Goal: Information Seeking & Learning: Learn about a topic

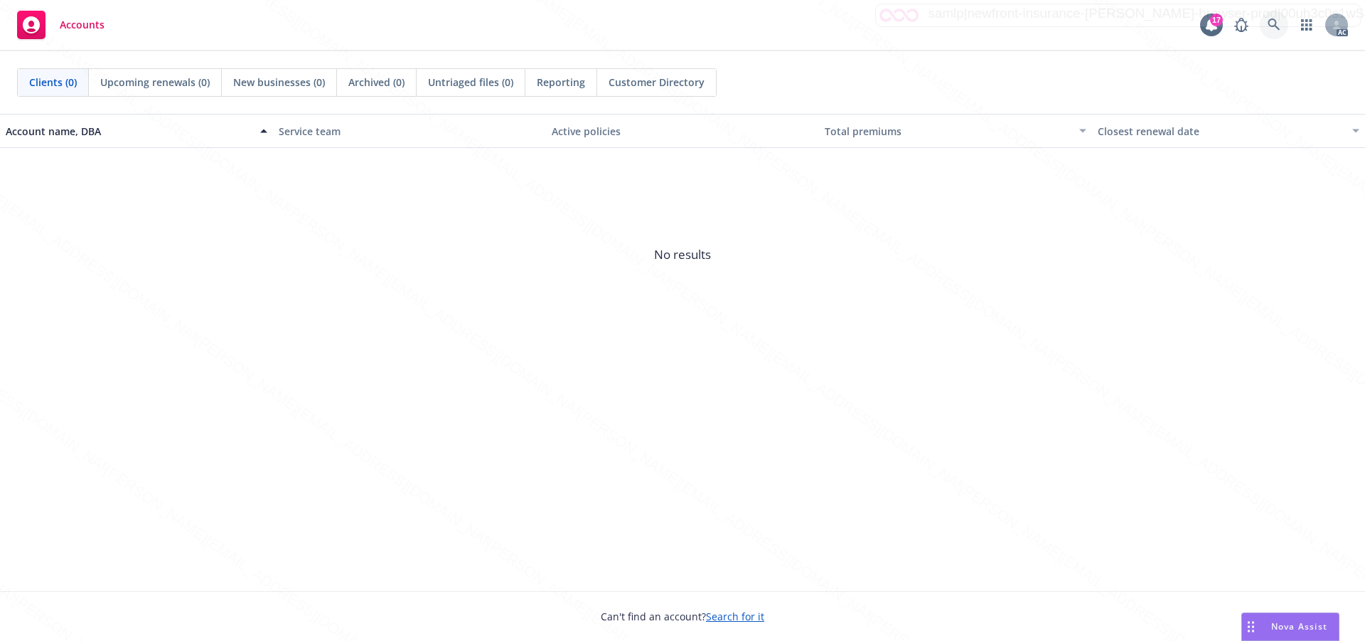
click at [1269, 26] on icon at bounding box center [1274, 24] width 13 height 13
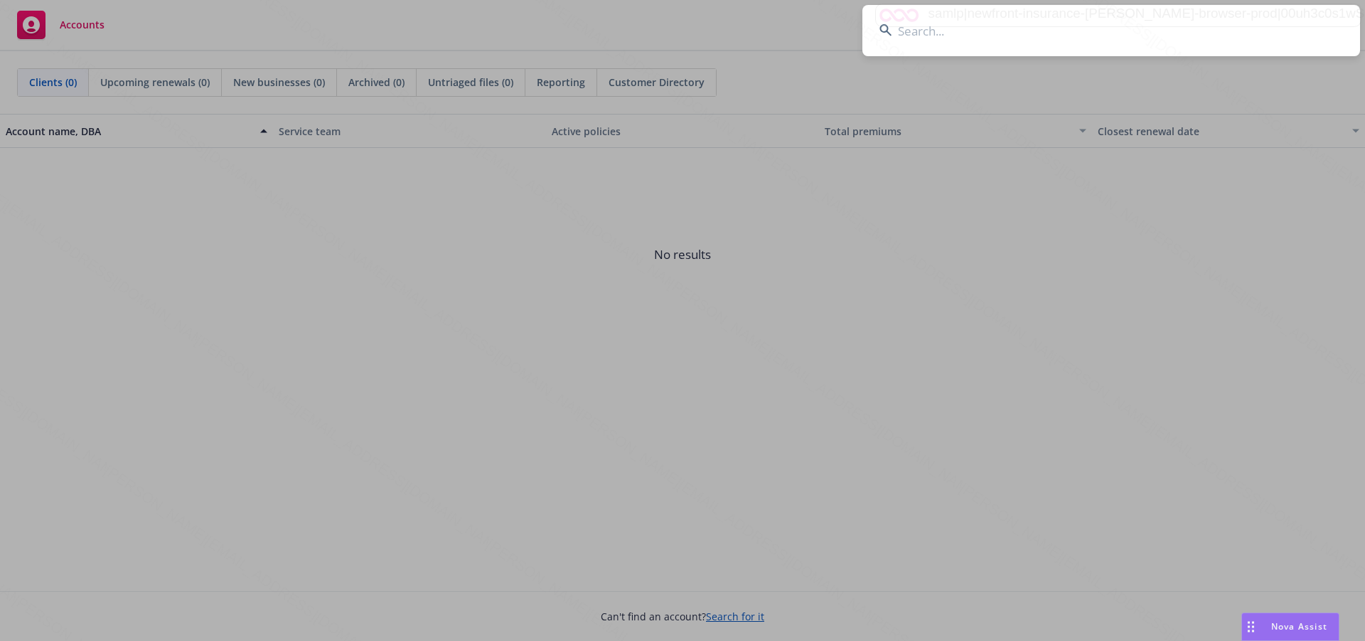
click at [953, 38] on input at bounding box center [1111, 30] width 498 height 51
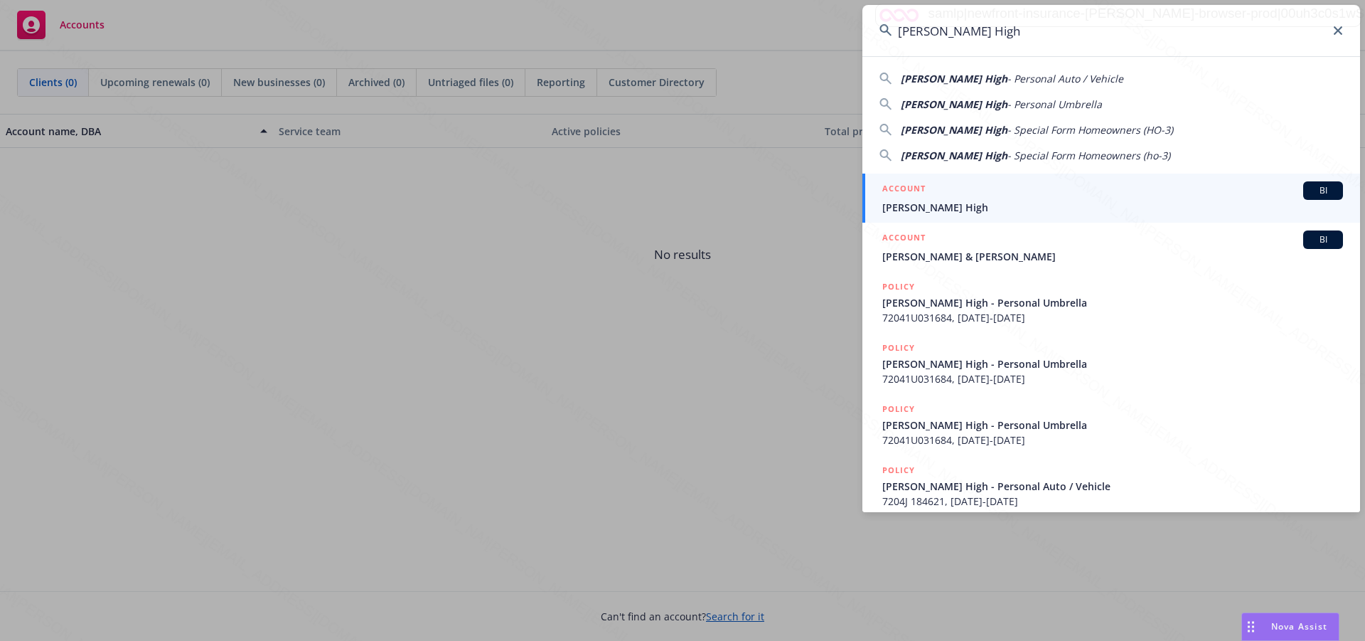
type input "[PERSON_NAME] High"
click at [924, 205] on span "[PERSON_NAME] High" at bounding box center [1112, 207] width 461 height 15
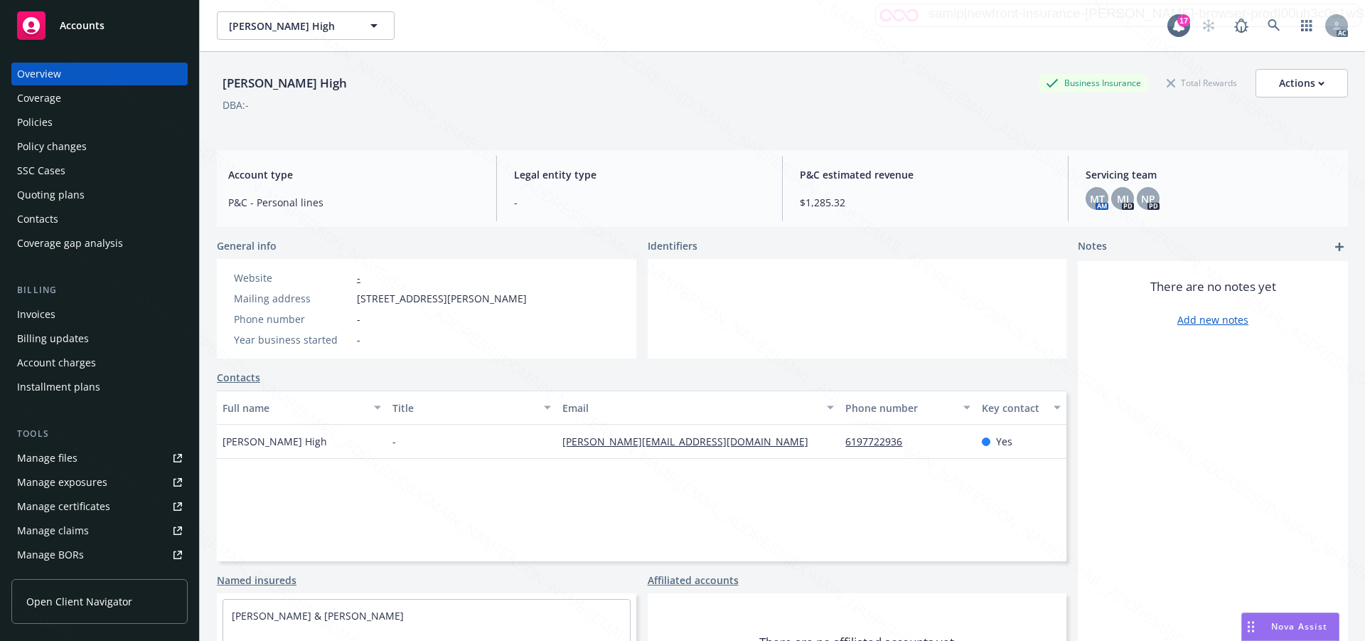
click at [1271, 456] on div "There are no notes yet Add new notes" at bounding box center [1213, 492] width 270 height 462
click at [38, 124] on div "Policies" at bounding box center [35, 122] width 36 height 23
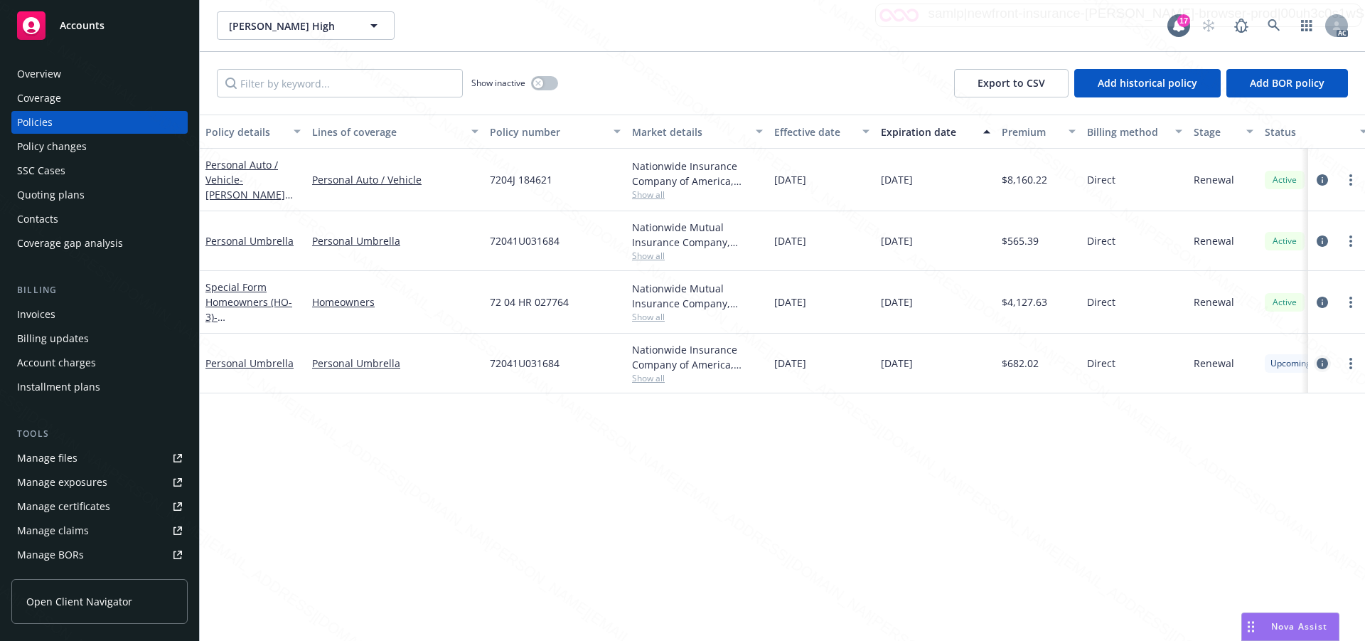
click at [1320, 360] on icon "circleInformation" at bounding box center [1322, 363] width 11 height 11
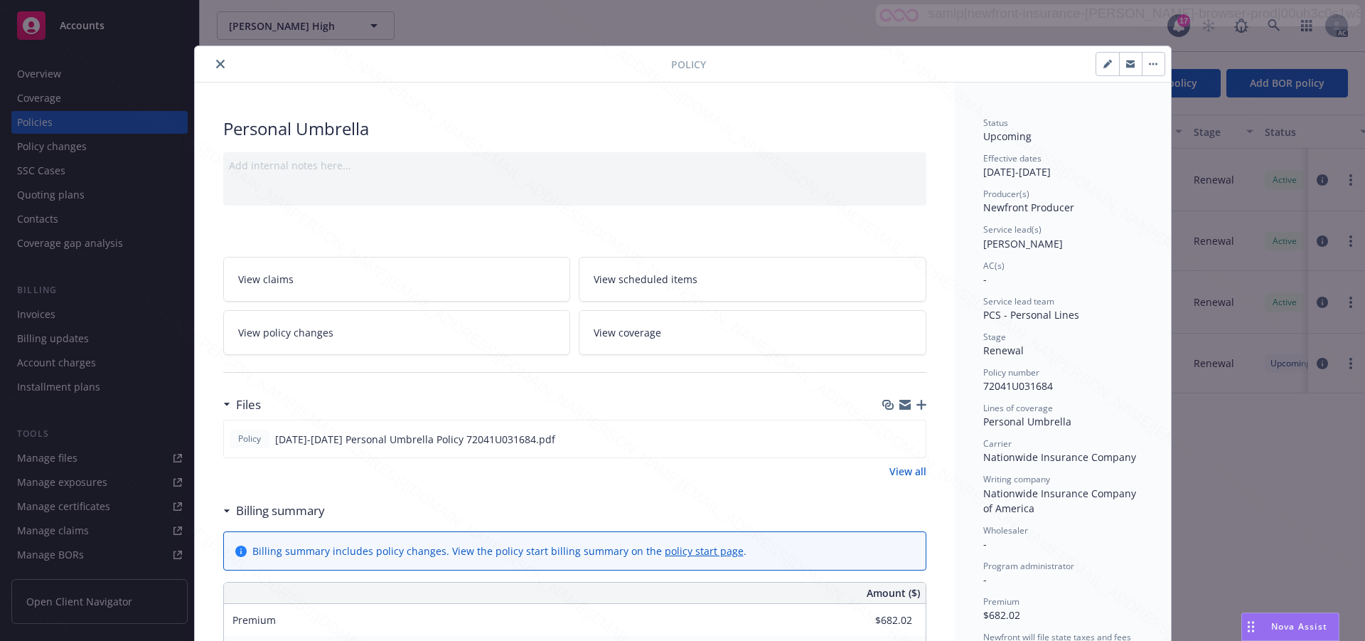
click at [1131, 361] on div "Status Upcoming Effective dates [DATE] - [DATE] Producer(s) Newfront Producer S…" at bounding box center [1062, 459] width 159 height 684
click at [1087, 567] on div "Program administrator" at bounding box center [1062, 566] width 159 height 12
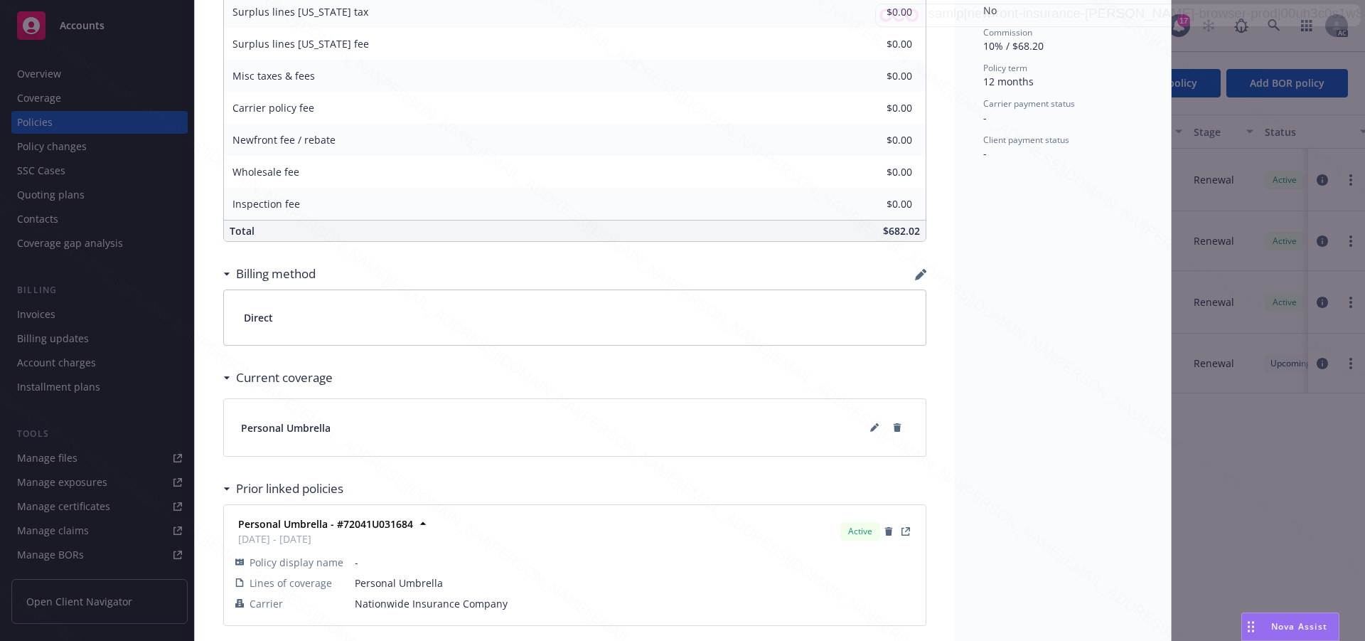
scroll to position [705, 0]
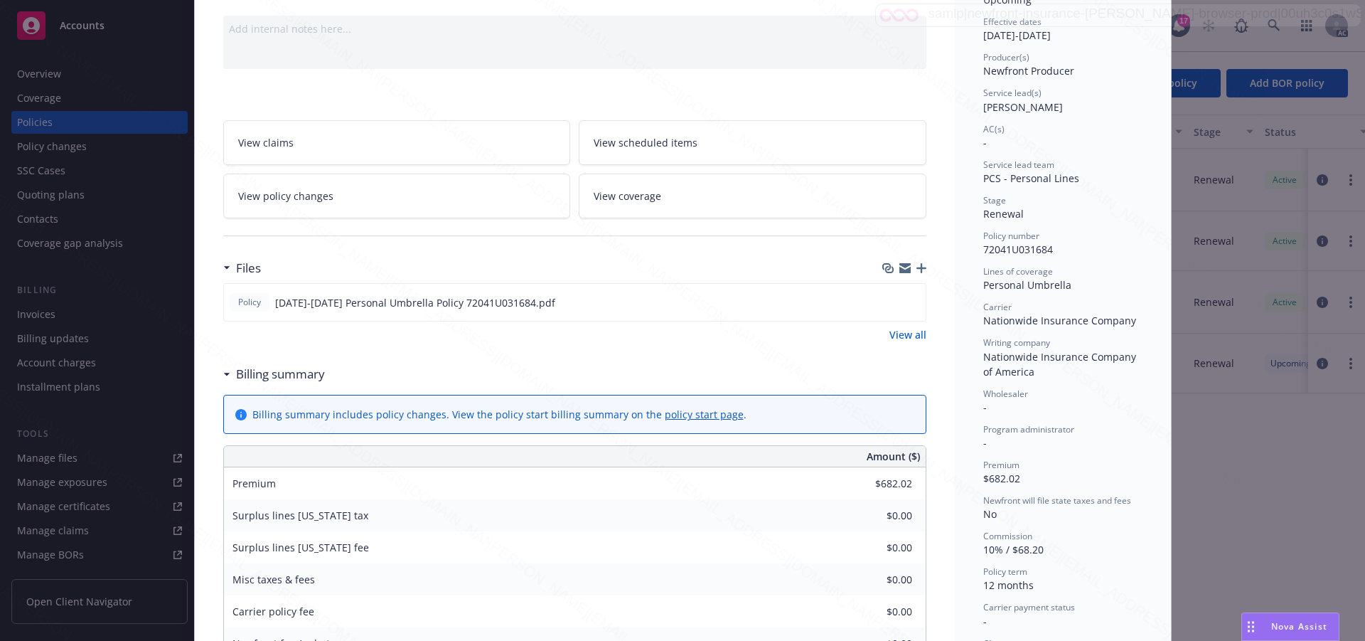
scroll to position [0, 0]
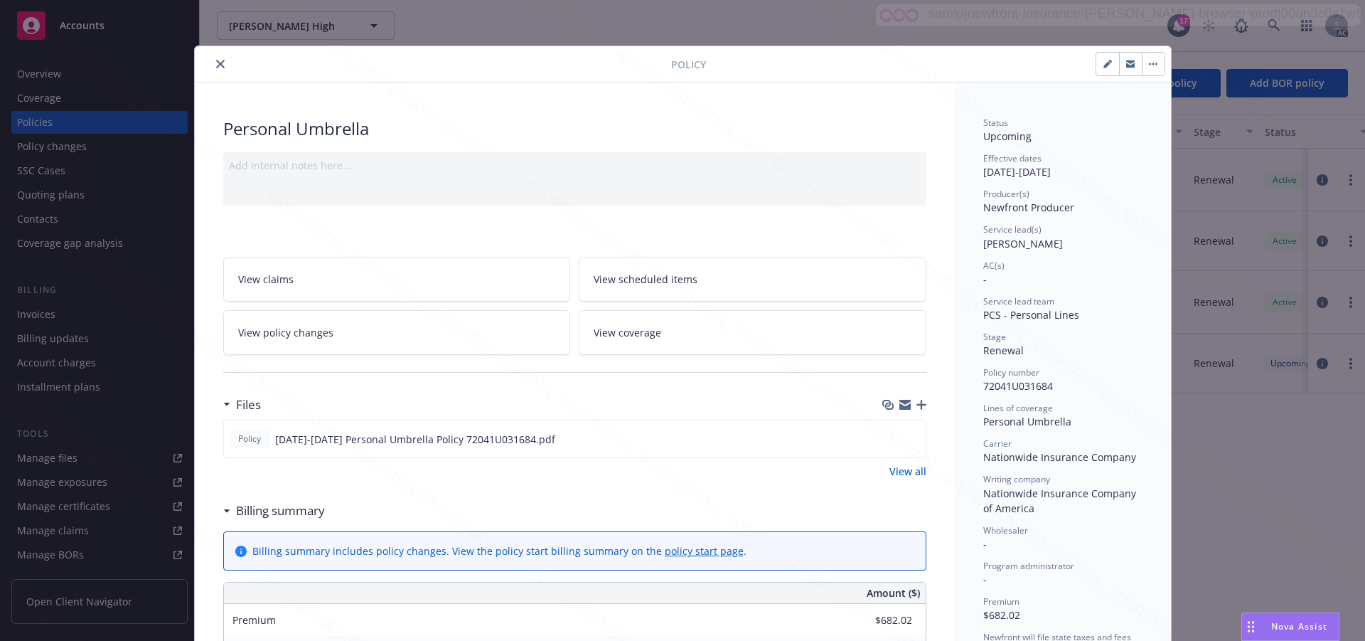
click at [641, 282] on span "View scheduled items" at bounding box center [646, 279] width 104 height 15
click at [640, 335] on span "View coverage" at bounding box center [628, 332] width 68 height 15
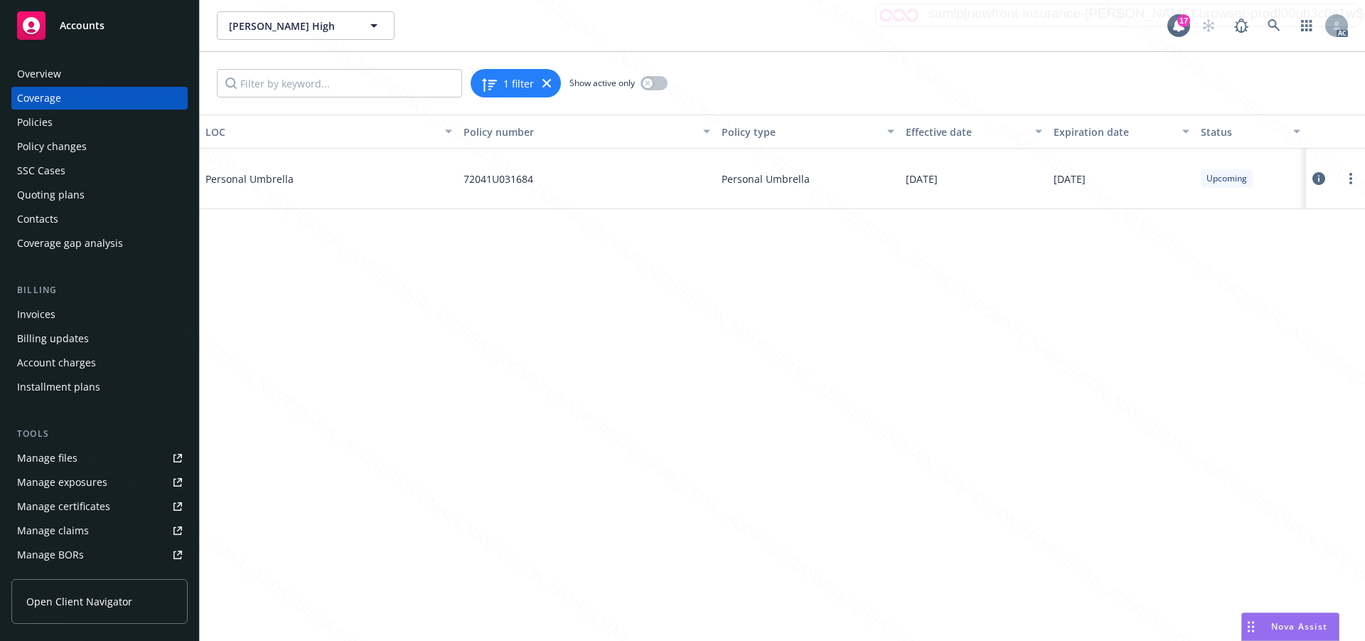
click at [1320, 176] on icon at bounding box center [1319, 178] width 13 height 13
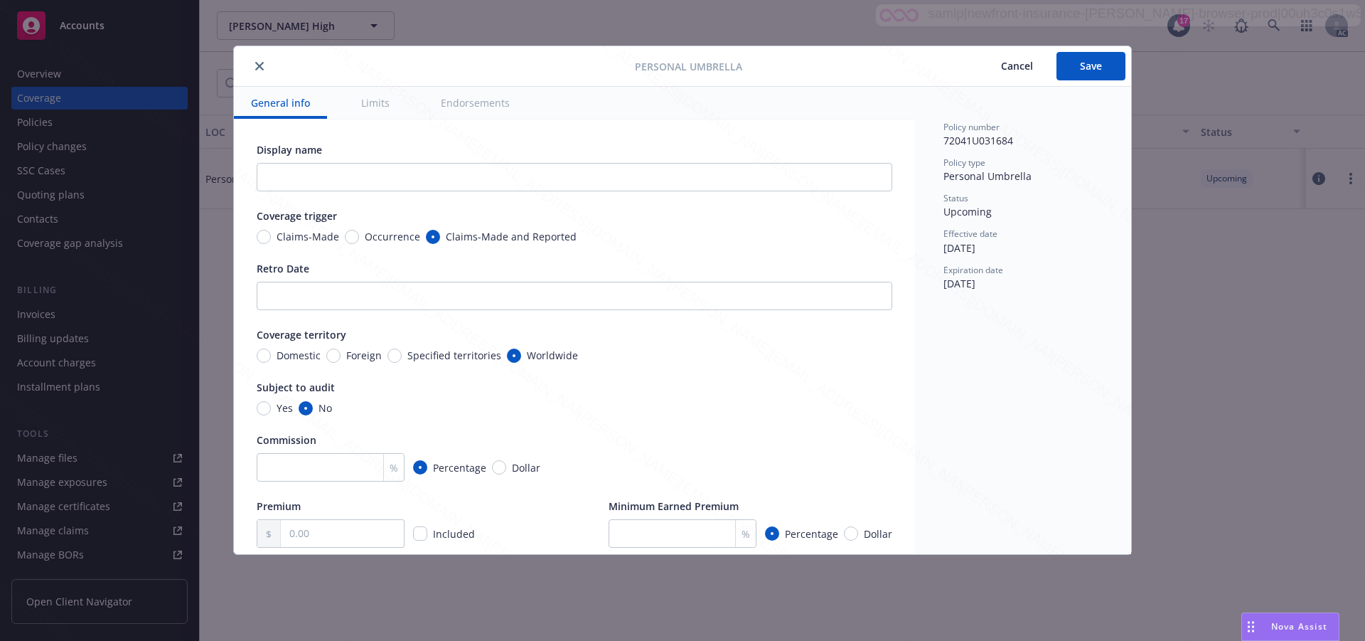
click at [486, 107] on button "Endorsements" at bounding box center [475, 103] width 103 height 32
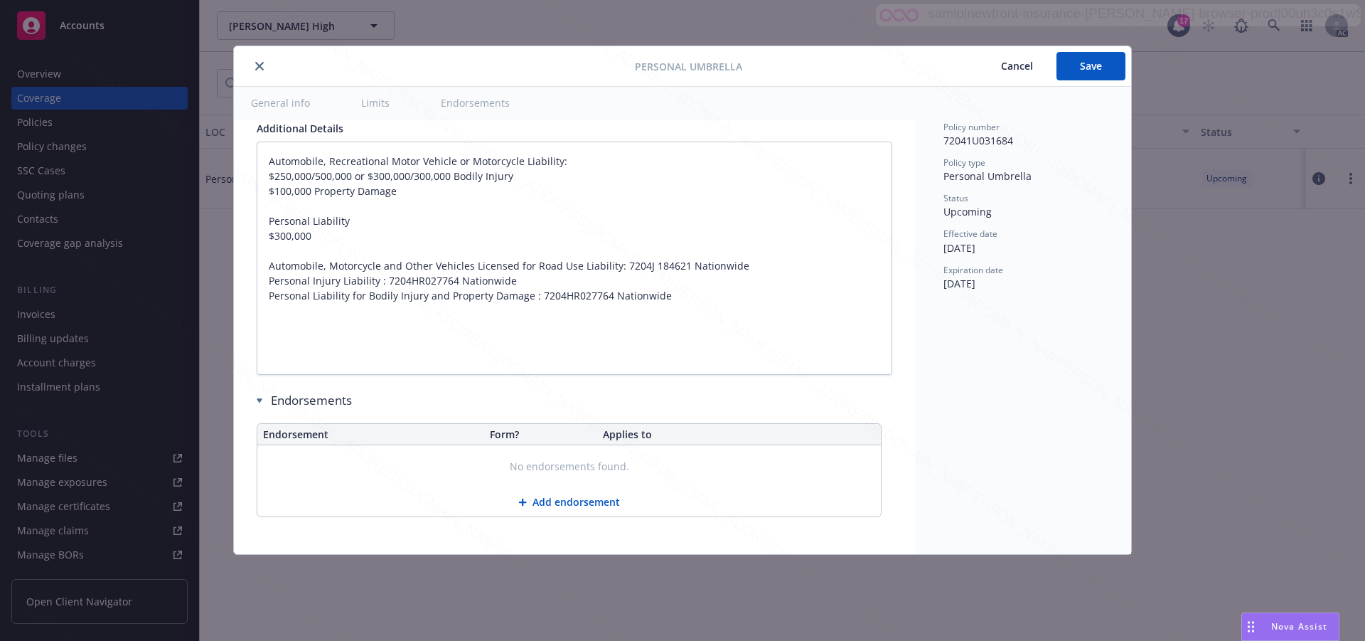
scroll to position [744, 0]
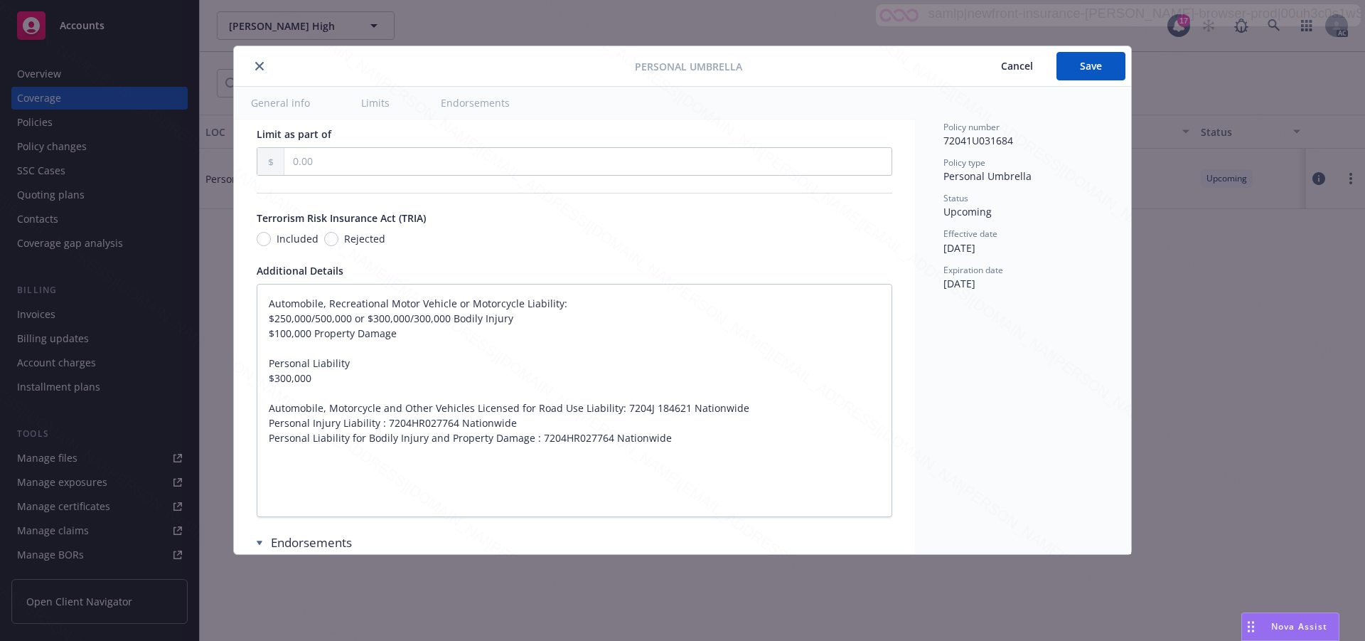
type textarea "x"
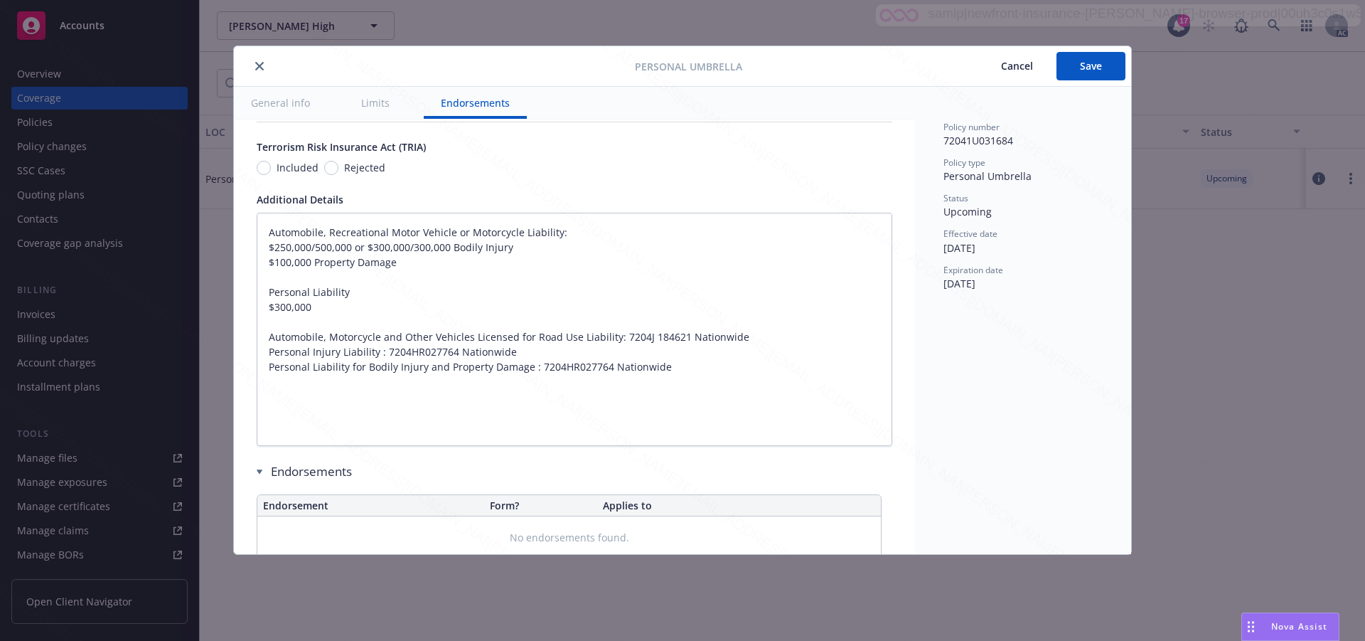
click at [1089, 339] on div "Policy number 72041U031684 Policy type Personal Umbrella Status Upcoming Effect…" at bounding box center [1023, 320] width 216 height 467
click at [302, 66] on div at bounding box center [437, 66] width 395 height 17
type textarea "x"
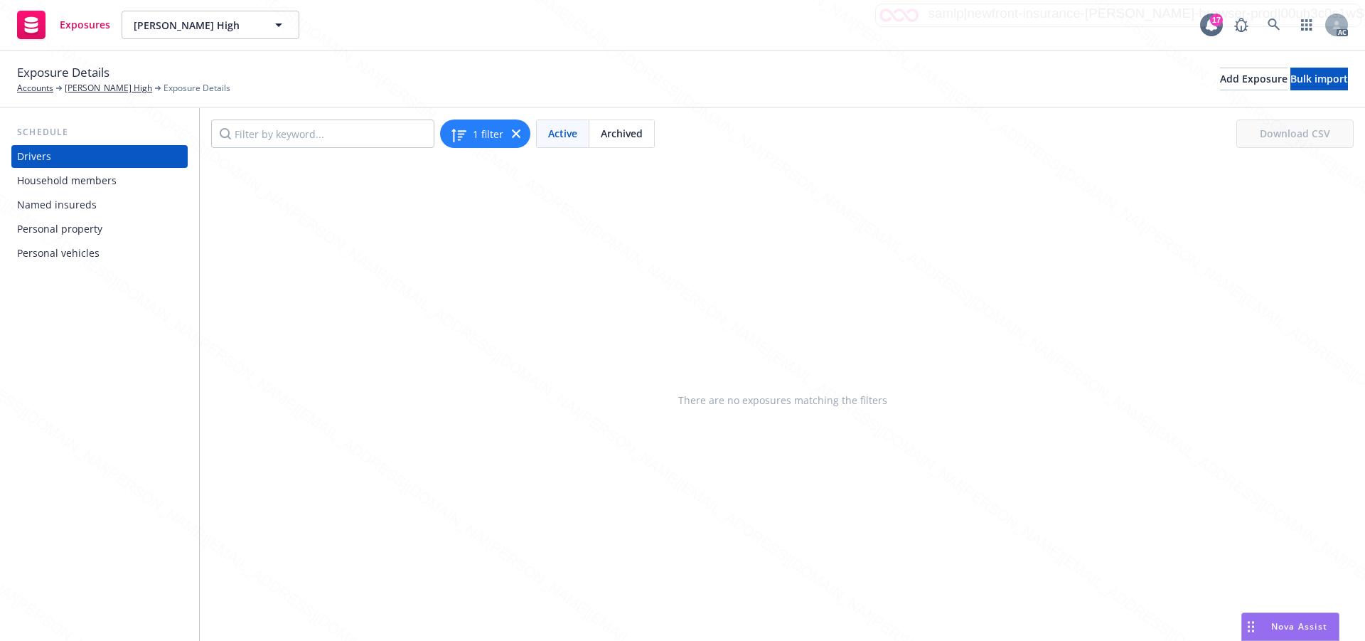
click at [68, 229] on div "Personal property" at bounding box center [59, 229] width 85 height 23
